Goal: Find specific page/section: Find specific page/section

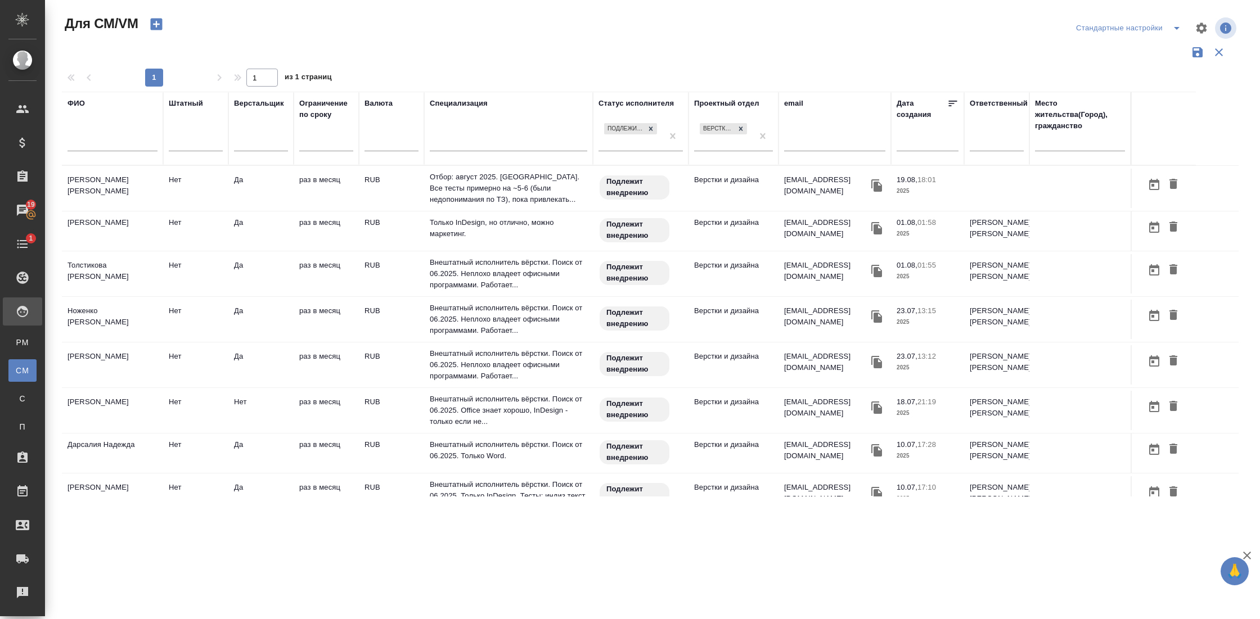
scroll to position [346, 0]
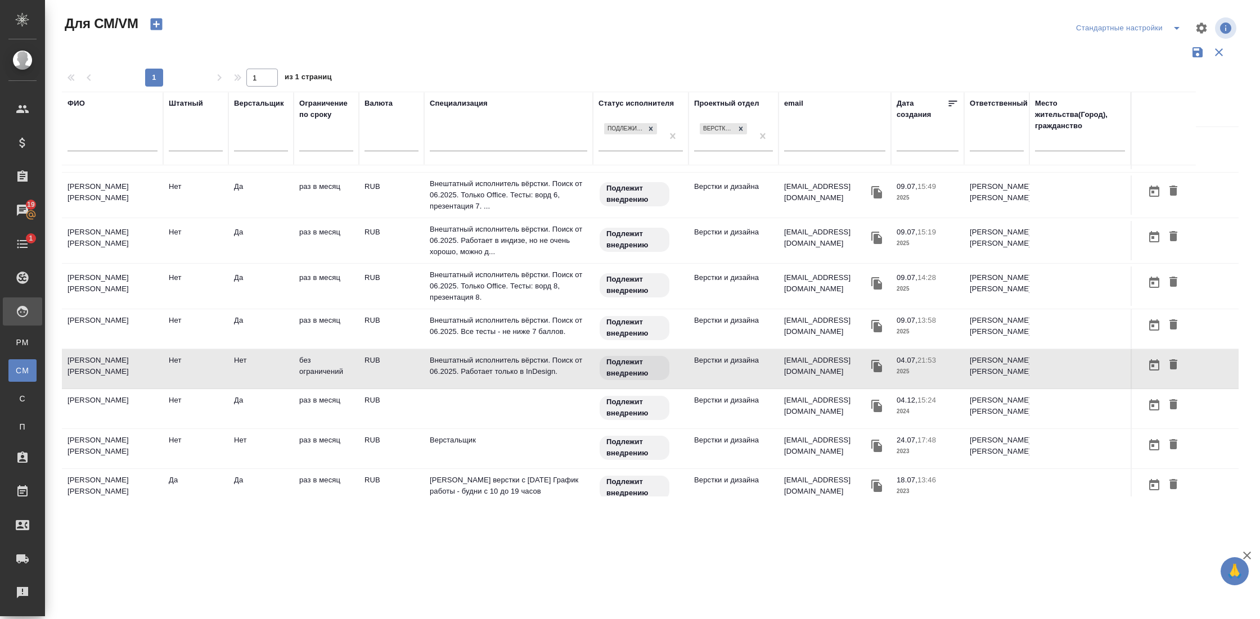
click at [89, 148] on input "text" at bounding box center [112, 144] width 90 height 14
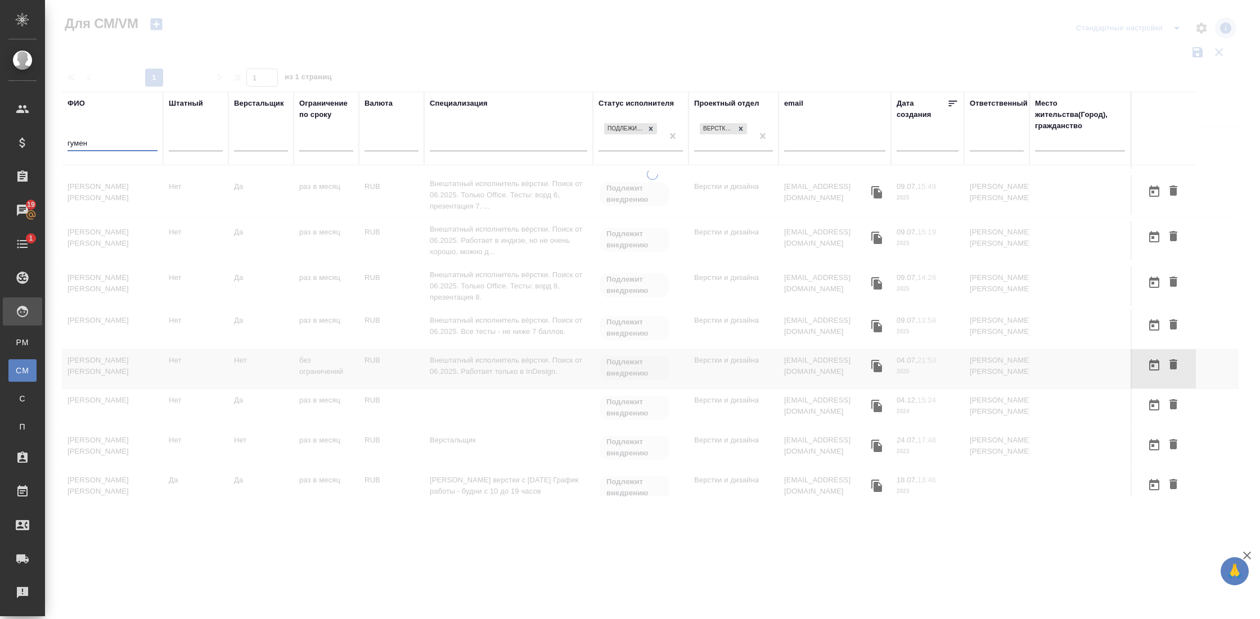
scroll to position [0, 0]
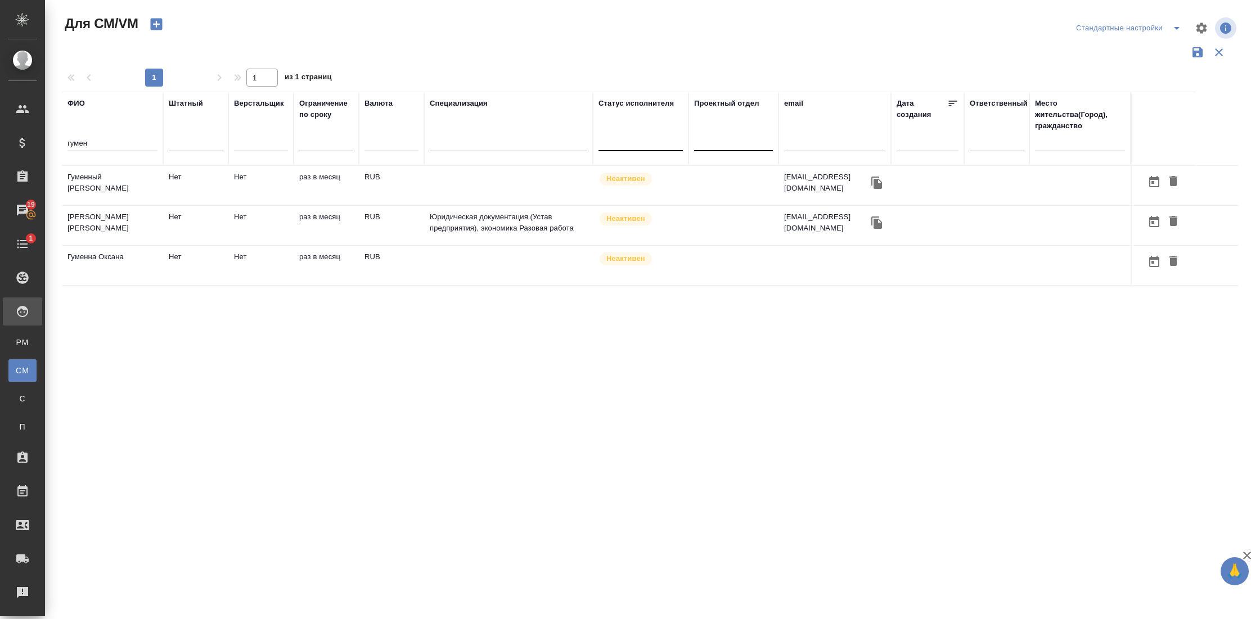
click at [91, 179] on td "[PERSON_NAME]" at bounding box center [112, 185] width 101 height 39
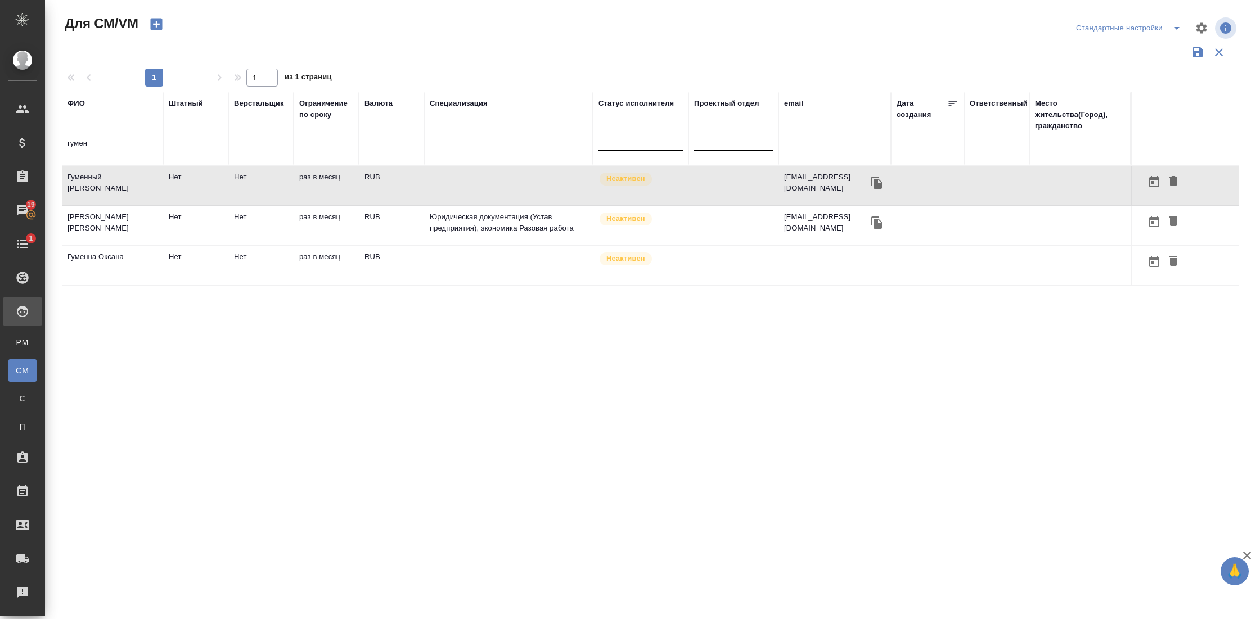
click at [119, 145] on input "гумен" at bounding box center [112, 144] width 90 height 14
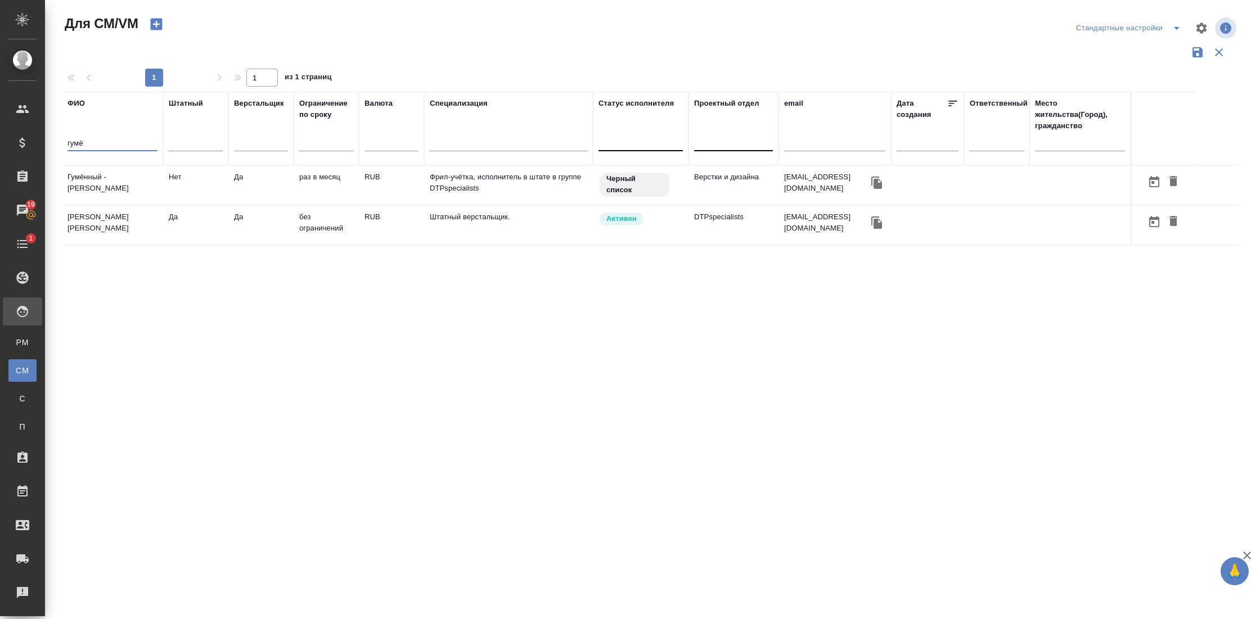
click at [876, 179] on icon "button" at bounding box center [876, 183] width 11 height 12
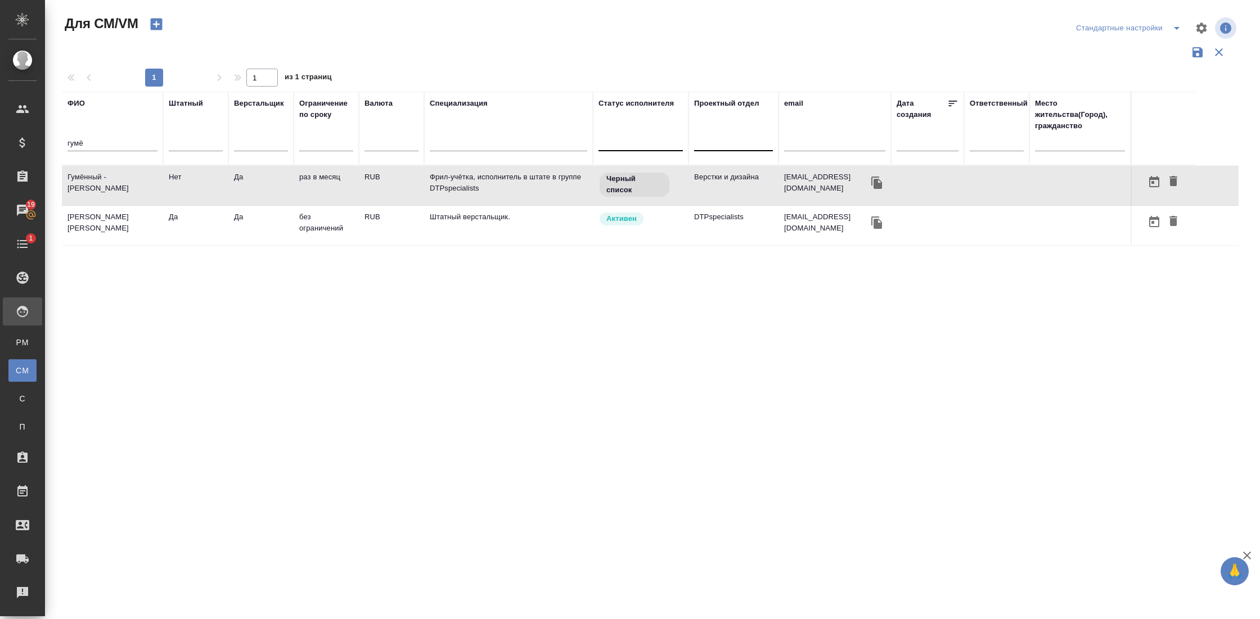
click at [109, 143] on input "гумё" at bounding box center [112, 144] width 90 height 14
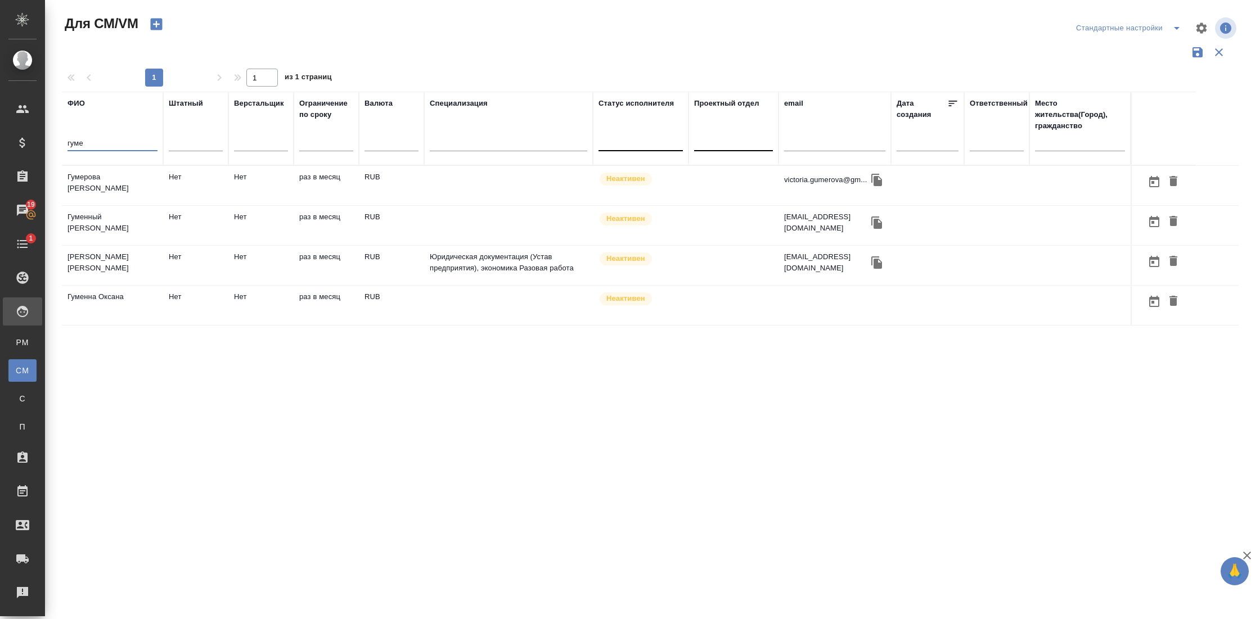
type input "гуме"
click at [878, 219] on icon "button" at bounding box center [876, 222] width 13 height 13
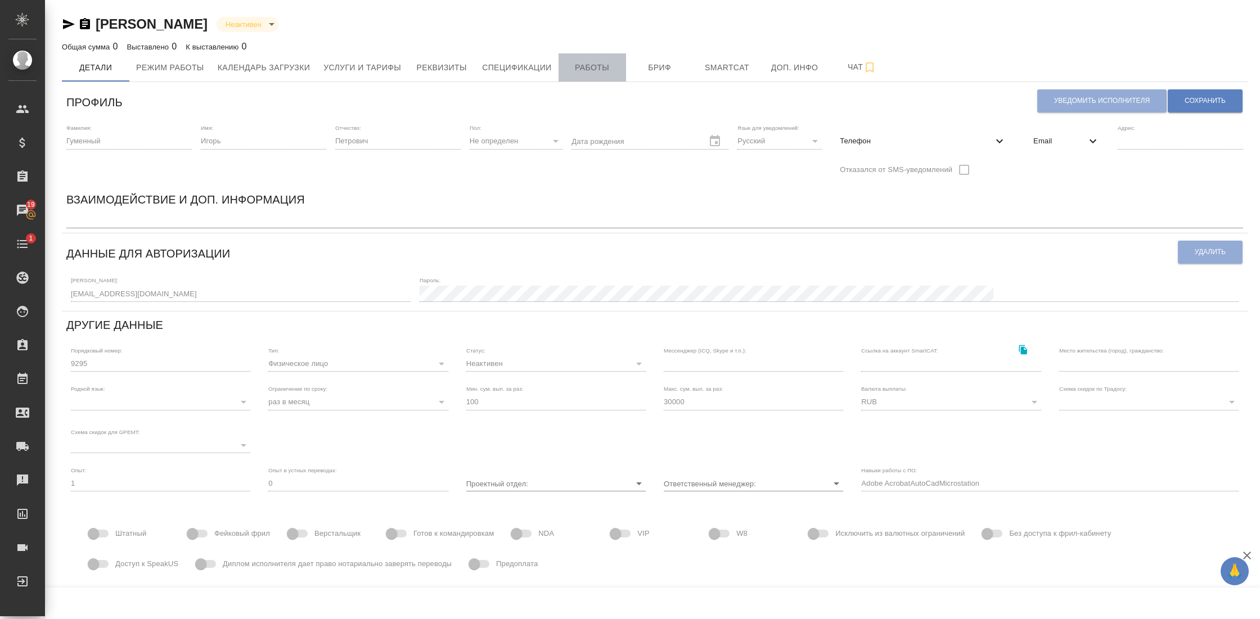
click at [591, 65] on span "Работы" at bounding box center [592, 68] width 54 height 14
